Goal: Task Accomplishment & Management: Use online tool/utility

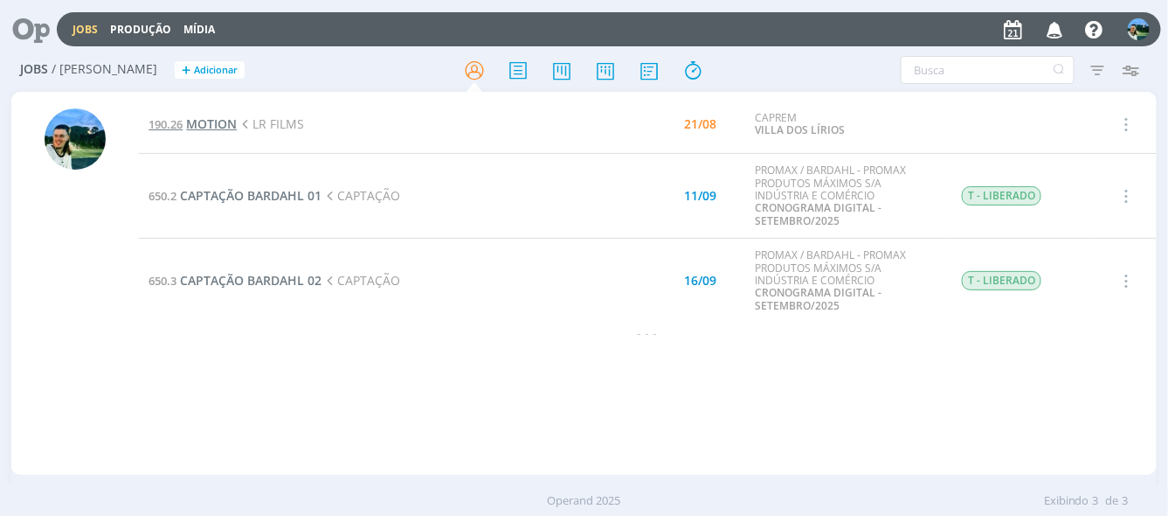
click at [209, 125] on span "MOTION" at bounding box center [211, 123] width 51 height 17
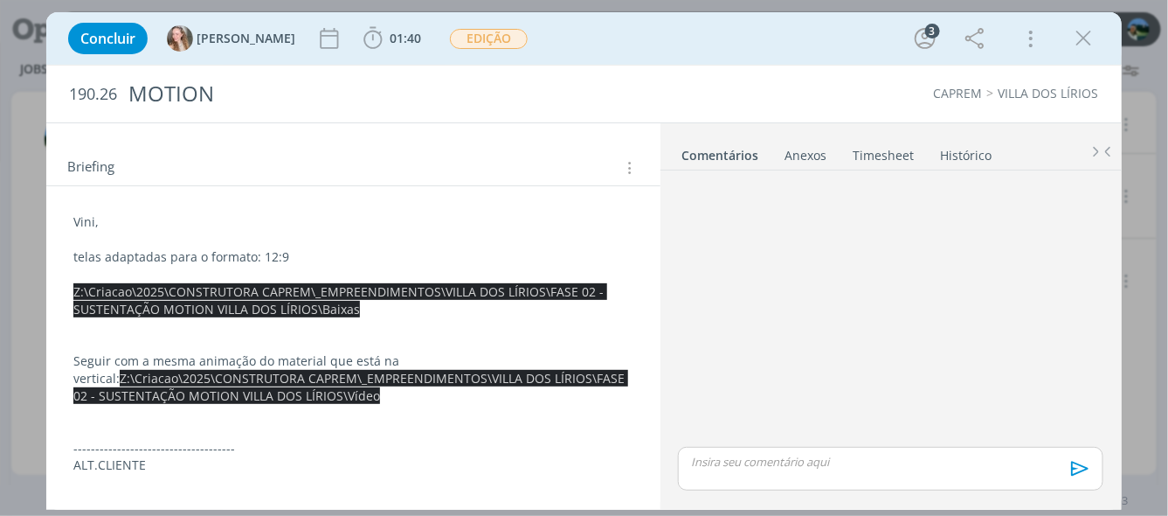
scroll to position [175, 0]
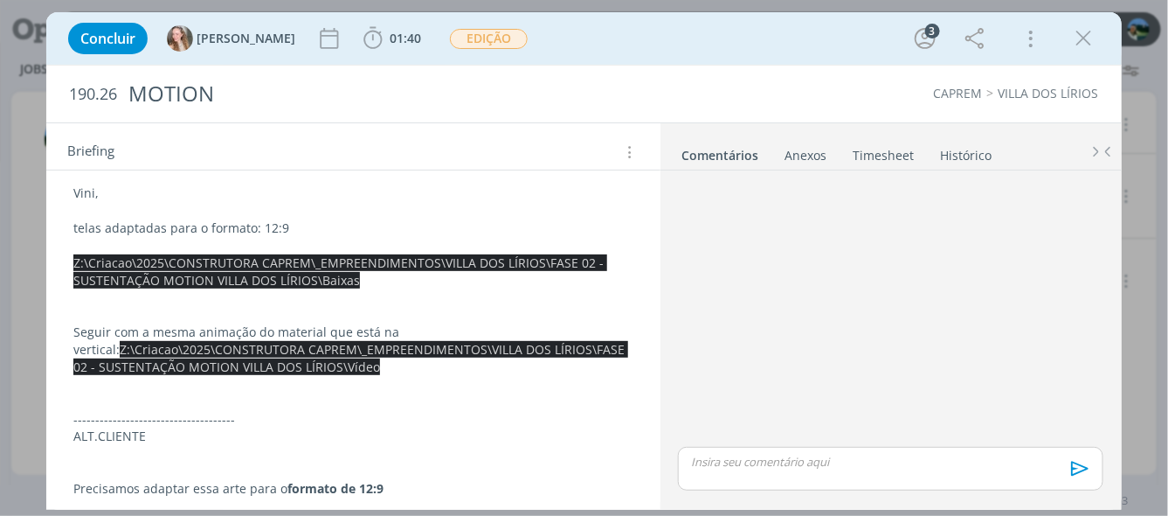
click at [437, 221] on p "telas adaptadas para o formato: 12:9" at bounding box center [352, 227] width 559 height 17
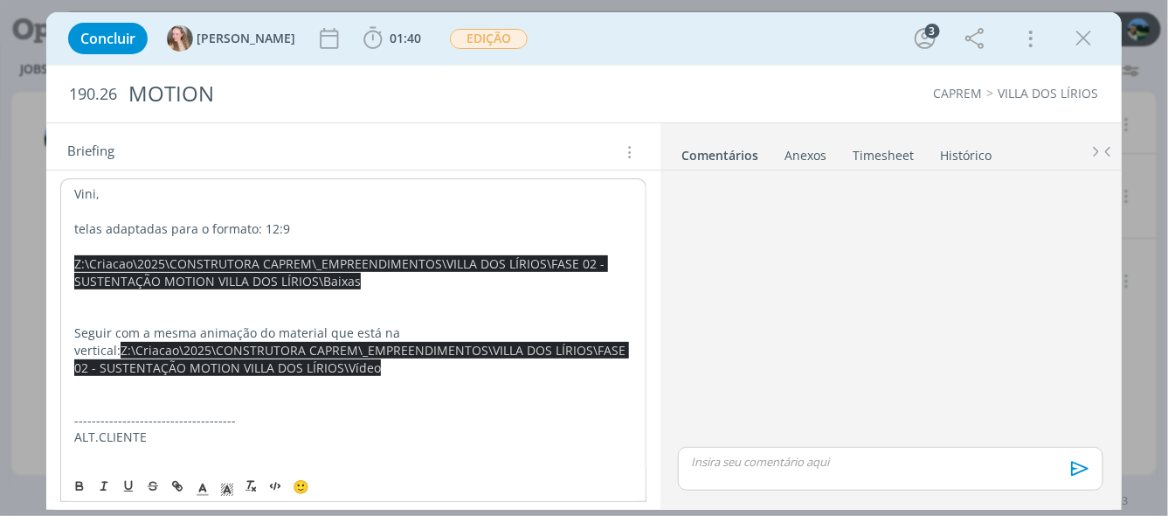
click at [368, 293] on p "dialog" at bounding box center [353, 297] width 558 height 17
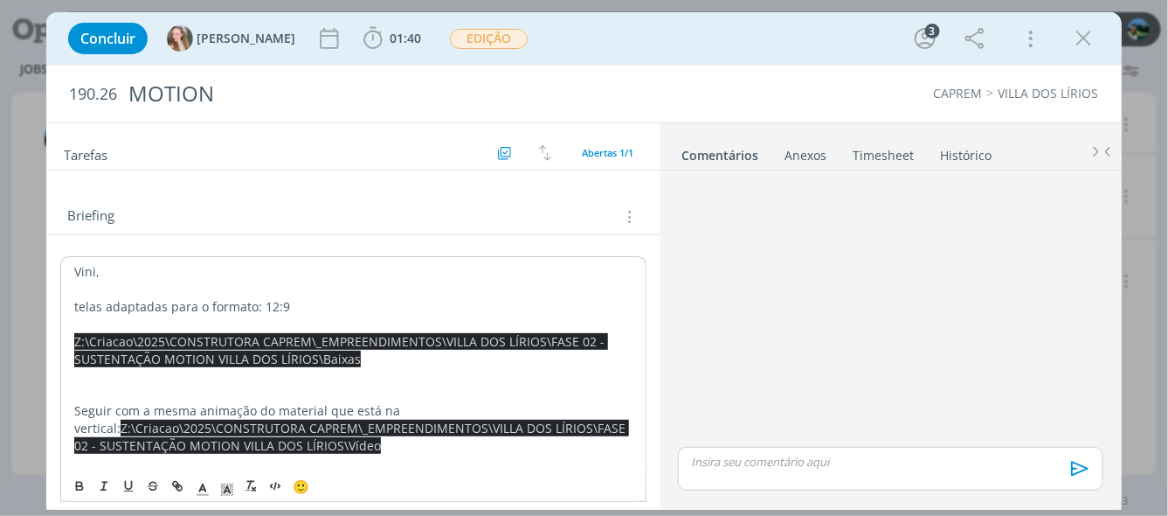
scroll to position [125, 0]
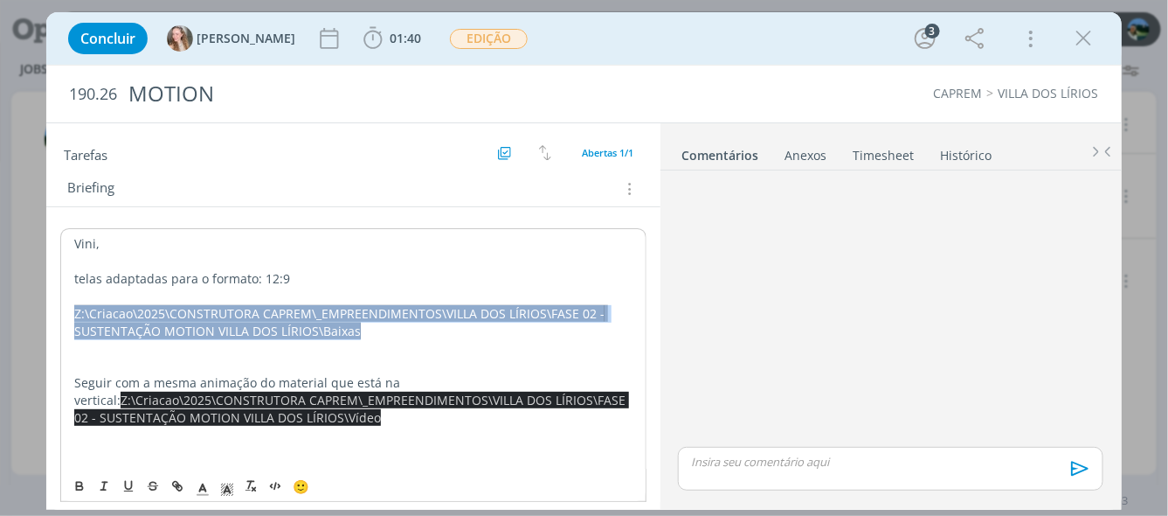
drag, startPoint x: 343, startPoint y: 329, endPoint x: 71, endPoint y: 303, distance: 273.0
click at [71, 303] on div "Vini, telas adaptadas para o formato: 12:9 Z:\Criacao\2025\CONSTRUTORA CAPREM\_…" at bounding box center [352, 434] width 585 height 412
copy span "Z:\Criacao\2025\CONSTRUTORA CAPREM\_EMPREENDIMENTOS\VILLA DOS LÍRIOS\FASE 02 - …"
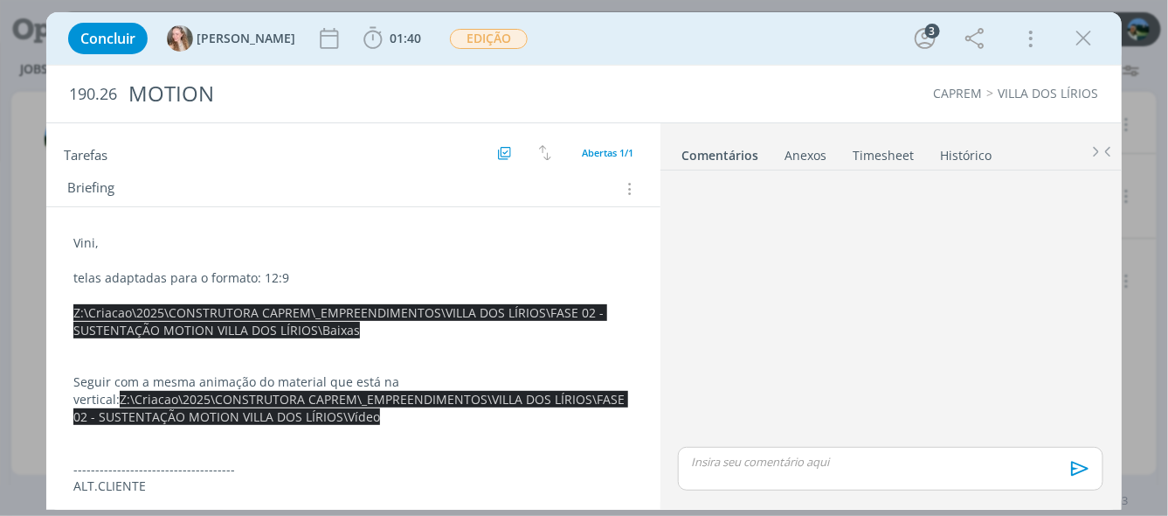
click at [334, 341] on p "dialog" at bounding box center [352, 346] width 559 height 17
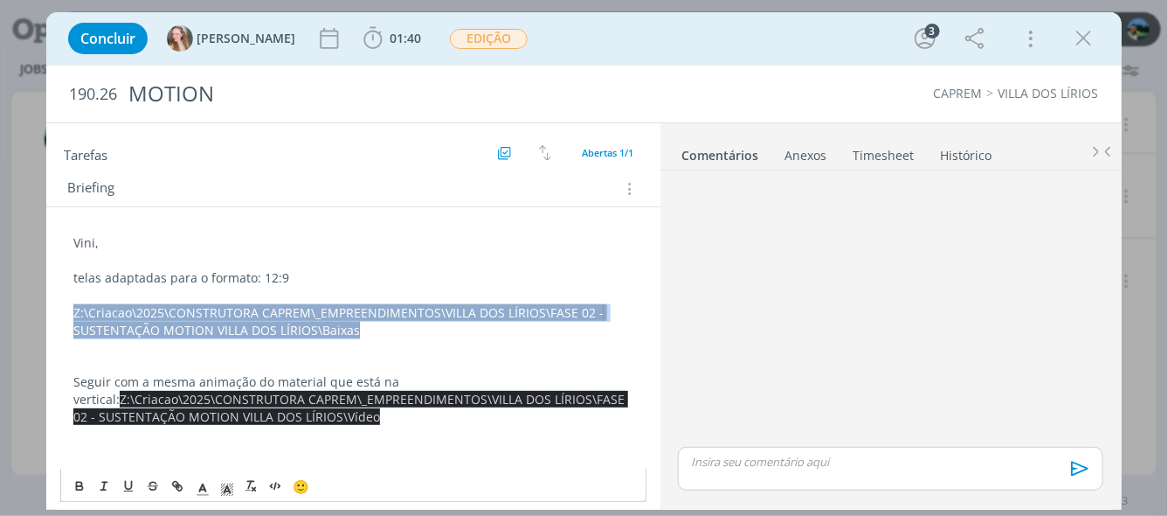
drag, startPoint x: 337, startPoint y: 328, endPoint x: 49, endPoint y: 308, distance: 289.1
click at [49, 308] on div "Vini, telas adaptadas para o formato: 12:9 Z:\Criacao\2025\CONSTRUTORA CAPREM\_…" at bounding box center [352, 443] width 613 height 473
copy span "Z:\Criacao\2025\CONSTRUTORA CAPREM\_EMPREENDIMENTOS\VILLA DOS LÍRIOS\FASE 02 - …"
click at [370, 329] on p "Z:\Criacao\2025\CONSTRUTORA CAPREM\_EMPREENDIMENTOS\VILLA DOS LÍRIOS\FASE 02 - …" at bounding box center [352, 321] width 559 height 35
drag, startPoint x: 336, startPoint y: 330, endPoint x: 62, endPoint y: 309, distance: 274.3
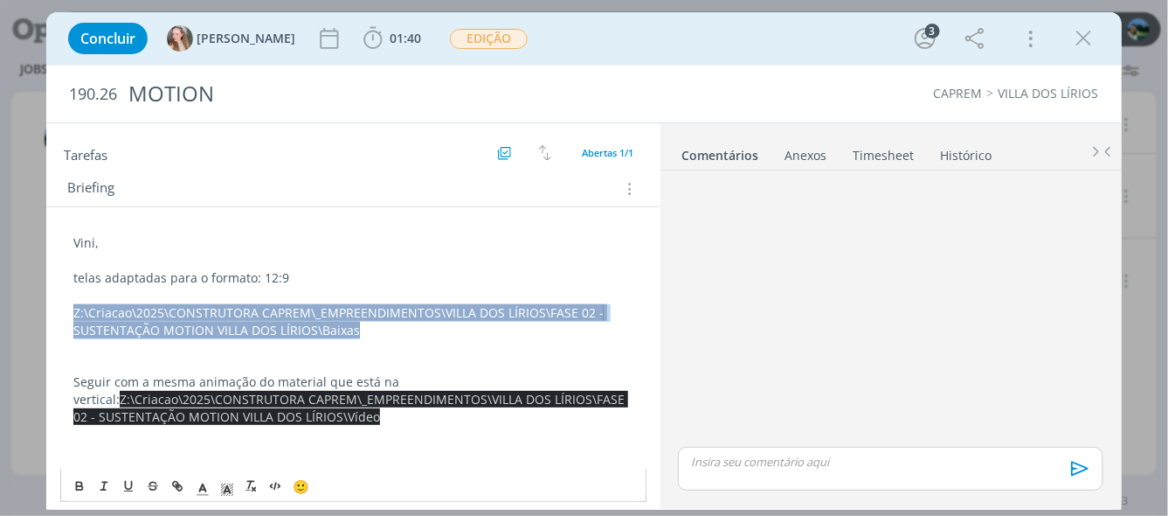
click at [62, 309] on div "Vini, telas adaptadas para o formato: 12:9 Z:\Criacao\2025\CONSTRUTORA CAPREM\_…" at bounding box center [352, 434] width 585 height 412
copy span "Z:\Criacao\2025\CONSTRUTORA CAPREM\_EMPREENDIMENTOS\VILLA DOS LÍRIOS\FASE 02 - …"
